Goal: Navigation & Orientation: Find specific page/section

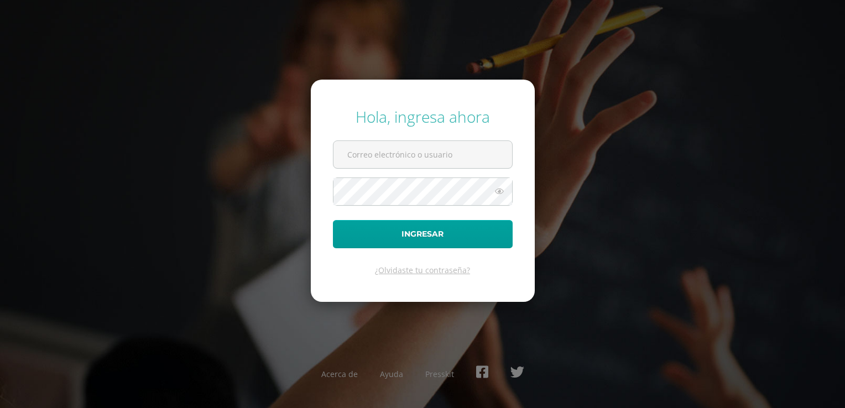
type input "[EMAIL_ADDRESS][DOMAIN_NAME]"
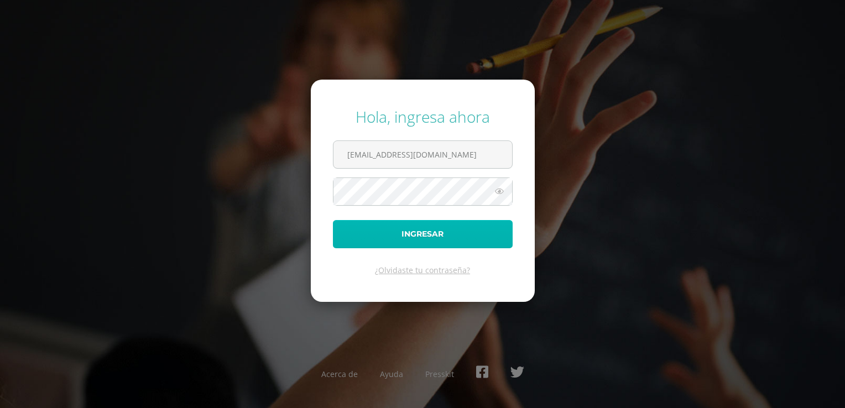
click at [408, 241] on button "Ingresar" at bounding box center [423, 234] width 180 height 28
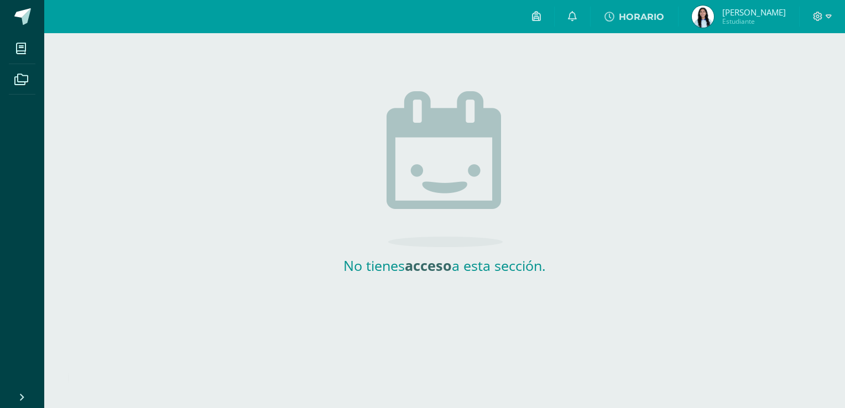
click at [716, 1] on link "Ashly Daniela Estudiante" at bounding box center [739, 16] width 121 height 33
click at [714, 16] on img at bounding box center [703, 17] width 22 height 22
click at [26, 49] on span at bounding box center [21, 48] width 25 height 25
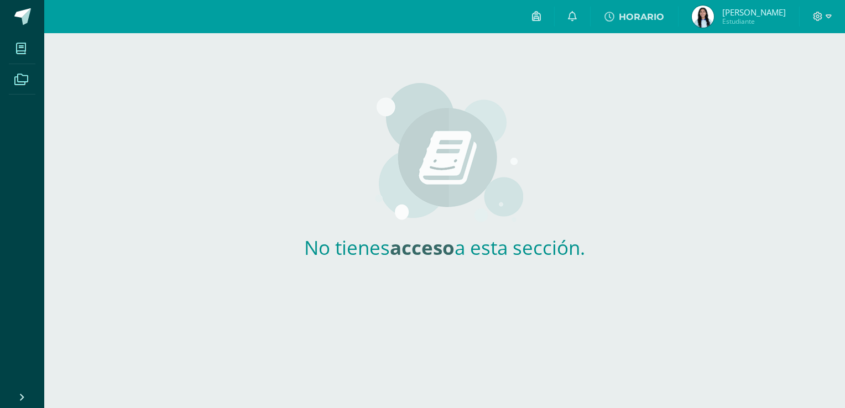
click at [24, 80] on icon at bounding box center [21, 79] width 14 height 11
click at [714, 10] on img at bounding box center [703, 17] width 22 height 22
click at [9, 74] on span at bounding box center [21, 78] width 25 height 25
click at [711, 1] on link "[PERSON_NAME] Estudiante" at bounding box center [739, 16] width 121 height 33
click at [714, 23] on img at bounding box center [703, 17] width 22 height 22
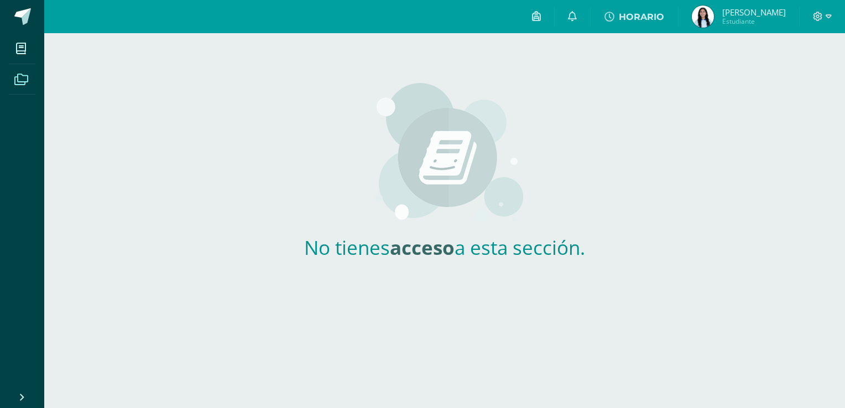
click at [714, 17] on img at bounding box center [703, 17] width 22 height 22
click at [752, 7] on span "[PERSON_NAME] Estudiante" at bounding box center [739, 17] width 98 height 22
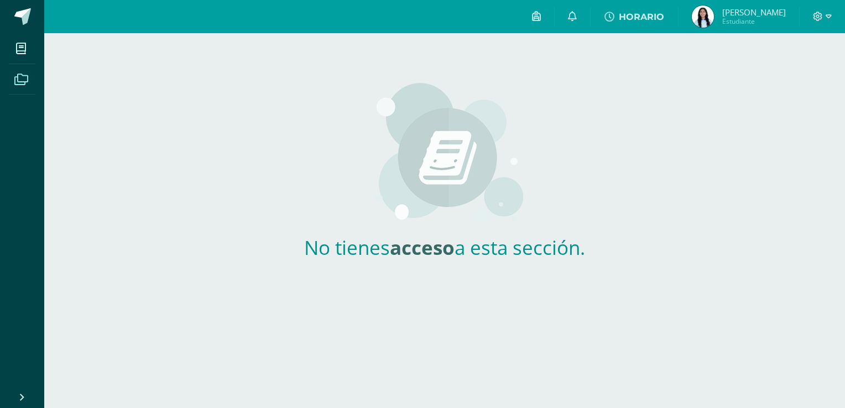
click at [752, 7] on span "[PERSON_NAME] Estudiante" at bounding box center [739, 17] width 98 height 22
drag, startPoint x: 752, startPoint y: 7, endPoint x: 707, endPoint y: 17, distance: 46.4
click at [707, 17] on span "[PERSON_NAME] Estudiante" at bounding box center [739, 17] width 98 height 22
click at [707, 17] on img at bounding box center [703, 17] width 22 height 22
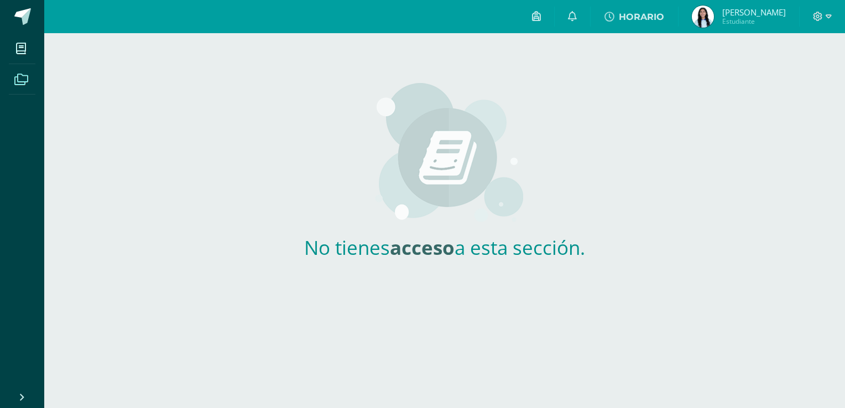
click at [707, 17] on img at bounding box center [703, 17] width 22 height 22
drag, startPoint x: 707, startPoint y: 17, endPoint x: 644, endPoint y: 31, distance: 64.7
click at [644, 0] on div "Configuración Cerrar sesión [PERSON_NAME] Estudiante HORARIO Avisos 883 avisos …" at bounding box center [444, 0] width 801 height 0
click at [747, 6] on span "[PERSON_NAME] Estudiante" at bounding box center [739, 17] width 98 height 22
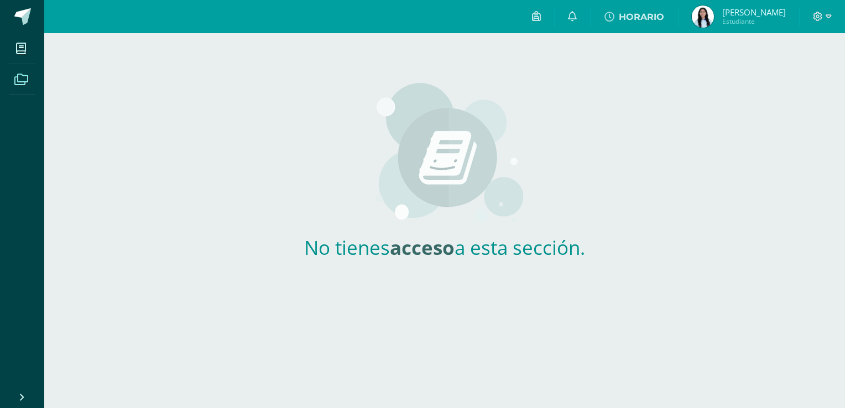
click at [714, 14] on img at bounding box center [703, 17] width 22 height 22
click at [712, 15] on img at bounding box center [703, 17] width 22 height 22
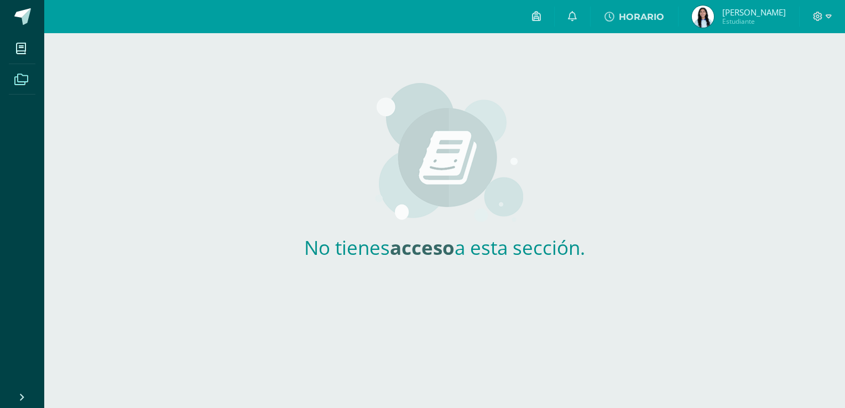
click at [712, 15] on img at bounding box center [703, 17] width 22 height 22
drag, startPoint x: 712, startPoint y: 15, endPoint x: 800, endPoint y: -3, distance: 89.8
click at [800, 0] on html "Mis cursos Archivos Cerrar panel Configuración Cerrar sesión Ashly Daniela Estu…" at bounding box center [422, 145] width 845 height 291
click at [768, 15] on span "[PERSON_NAME]" at bounding box center [754, 12] width 64 height 11
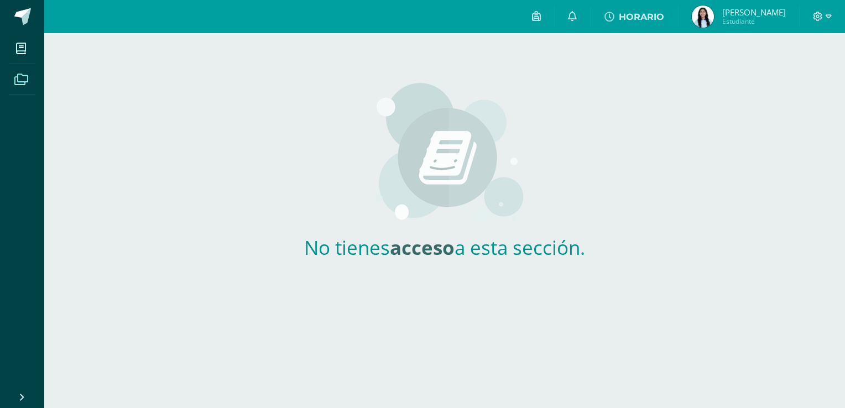
click at [768, 15] on span "[PERSON_NAME]" at bounding box center [754, 12] width 64 height 11
click at [660, 6] on link "HORARIO" at bounding box center [634, 16] width 87 height 33
click at [543, 25] on link at bounding box center [536, 16] width 35 height 33
click at [583, 23] on link at bounding box center [572, 16] width 35 height 33
click at [714, 13] on img at bounding box center [703, 17] width 22 height 22
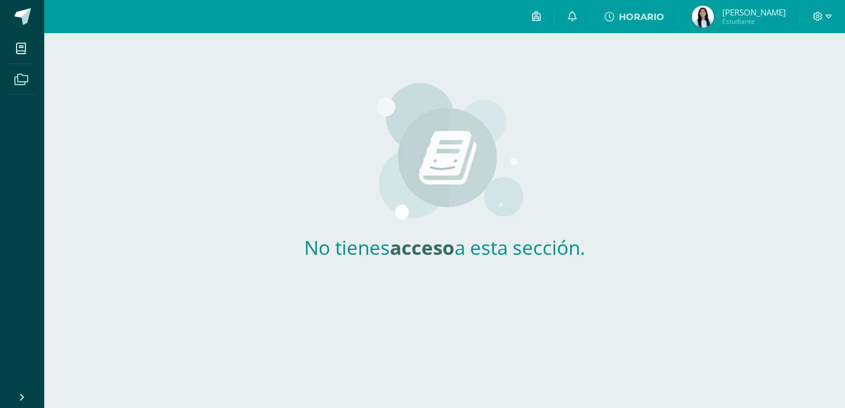
click at [733, 20] on span "[PERSON_NAME] Estudiante" at bounding box center [739, 17] width 98 height 22
click at [714, 12] on img at bounding box center [703, 17] width 22 height 22
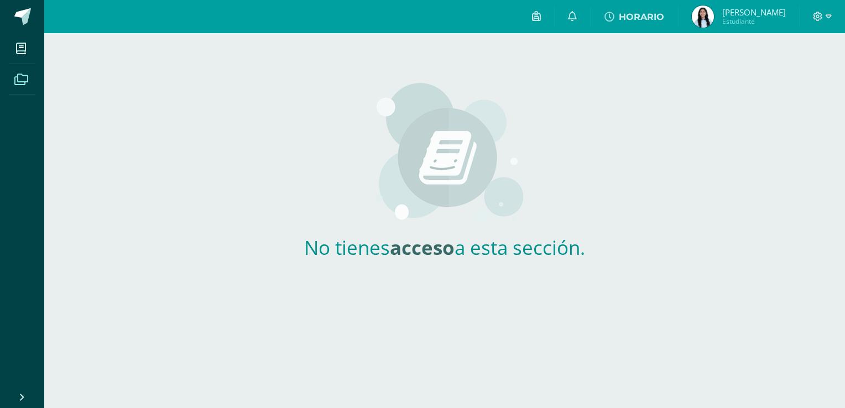
click at [714, 12] on img at bounding box center [703, 17] width 22 height 22
drag, startPoint x: 724, startPoint y: 12, endPoint x: 717, endPoint y: 12, distance: 7.2
click at [714, 12] on img at bounding box center [703, 17] width 22 height 22
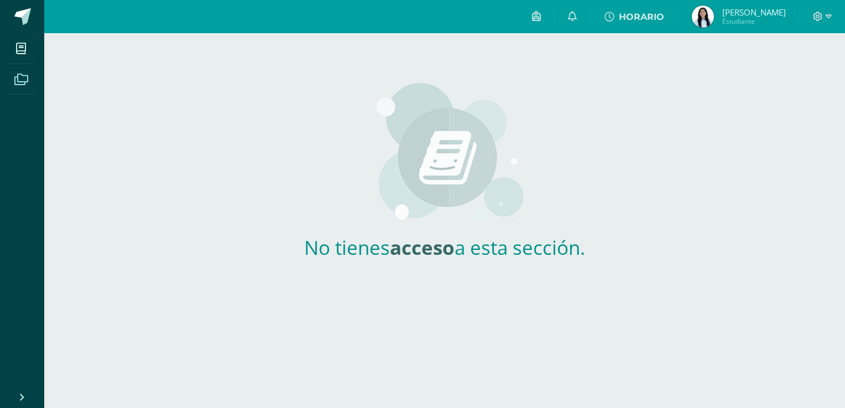
click at [714, 12] on img at bounding box center [703, 17] width 22 height 22
drag, startPoint x: 717, startPoint y: 12, endPoint x: 752, endPoint y: 3, distance: 36.0
click at [752, 3] on link "[PERSON_NAME] Estudiante" at bounding box center [739, 16] width 121 height 33
click at [756, 8] on span "[PERSON_NAME]" at bounding box center [754, 12] width 64 height 11
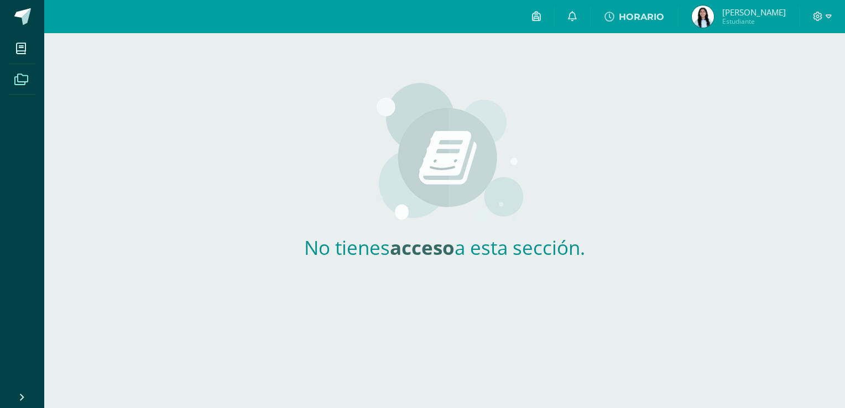
click at [756, 8] on span "[PERSON_NAME]" at bounding box center [754, 12] width 64 height 11
